Goal: Task Accomplishment & Management: Complete application form

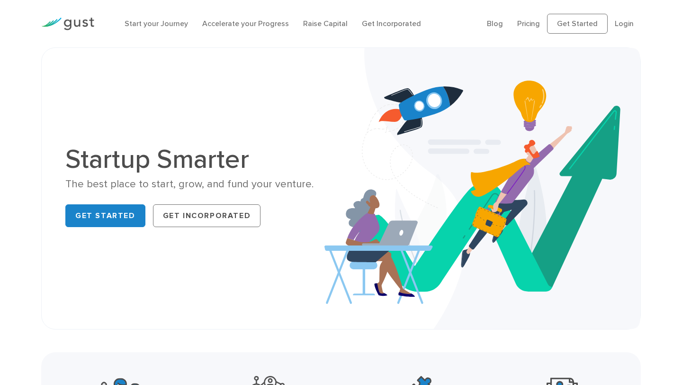
click at [546, 19] on ul "Blog FAQ Pricing Get Started Login Login" at bounding box center [564, 24] width 154 height 20
click at [536, 26] on link "Pricing" at bounding box center [528, 23] width 23 height 9
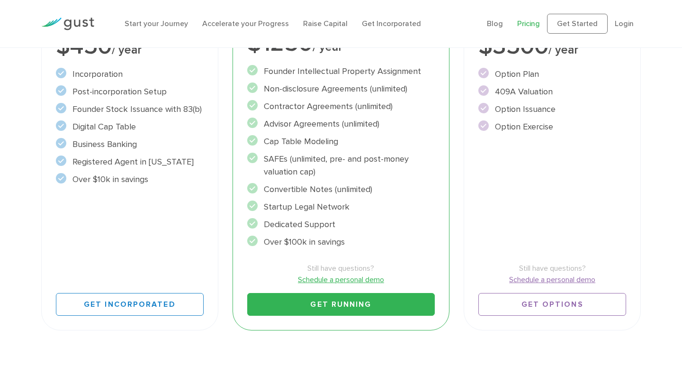
scroll to position [250, 0]
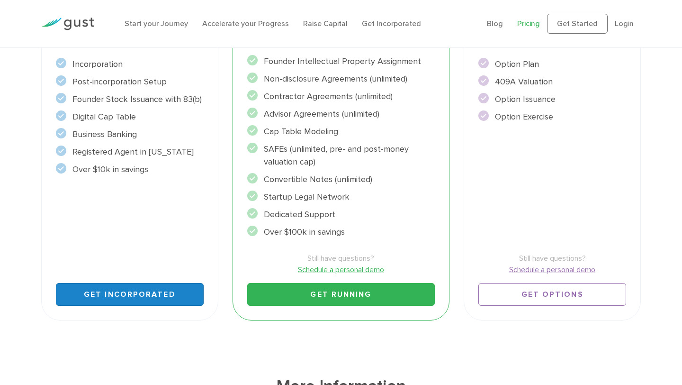
click at [127, 299] on link "Get Incorporated" at bounding box center [130, 294] width 148 height 23
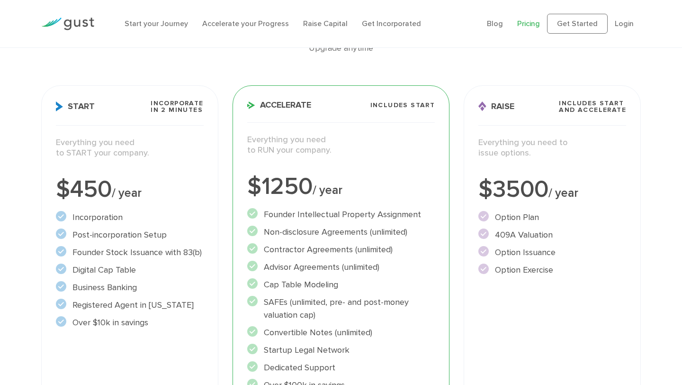
scroll to position [0, 0]
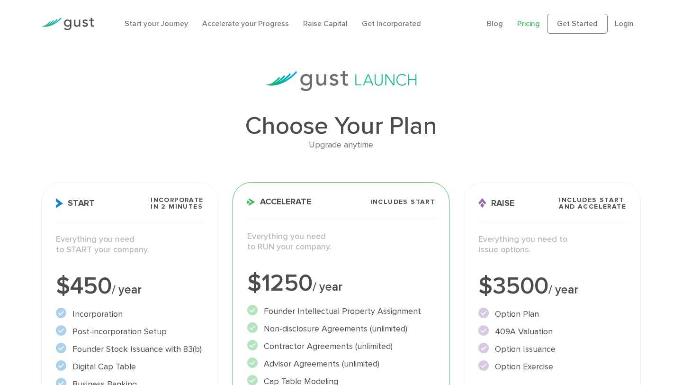
click at [131, 263] on div "Everything you need to START your company." at bounding box center [130, 249] width 162 height 31
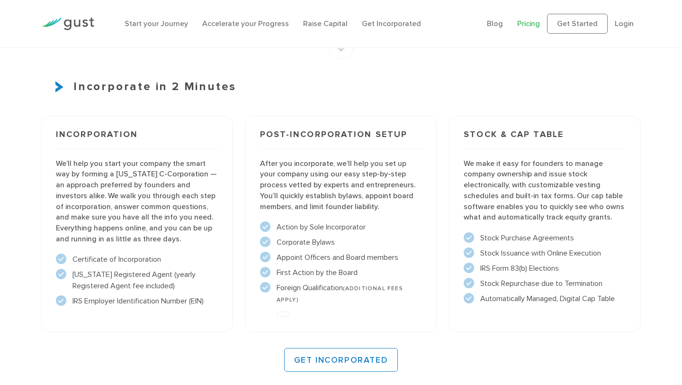
scroll to position [678, 0]
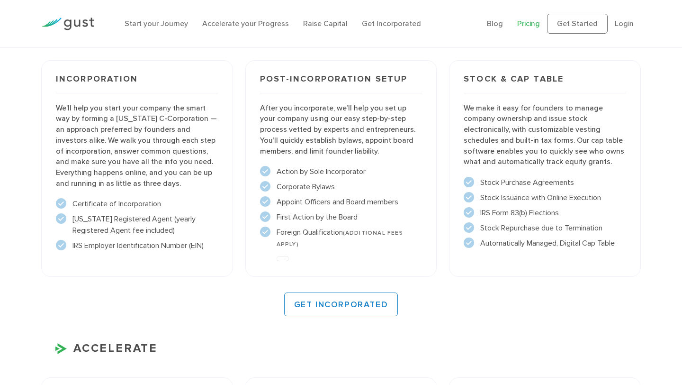
drag, startPoint x: 224, startPoint y: 255, endPoint x: 42, endPoint y: 77, distance: 254.5
click at [42, 77] on div "Incorporation We’ll help you start your company the smart way by forming a [US_…" at bounding box center [137, 168] width 192 height 217
copy div "Incorporation We’ll help you start your company the smart way by forming a [US_…"
